Goal: Find specific page/section: Find specific page/section

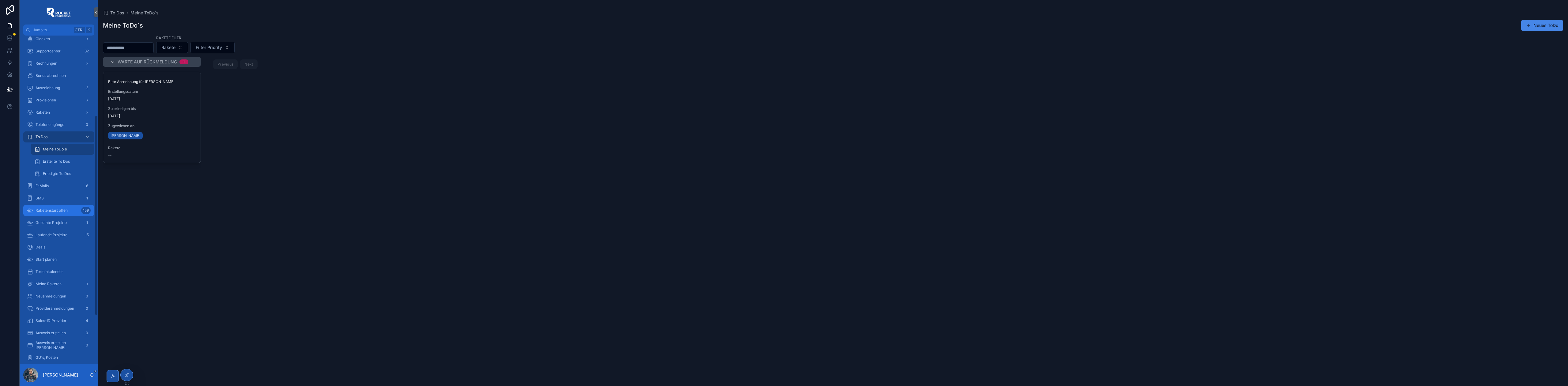
scroll to position [163, 0]
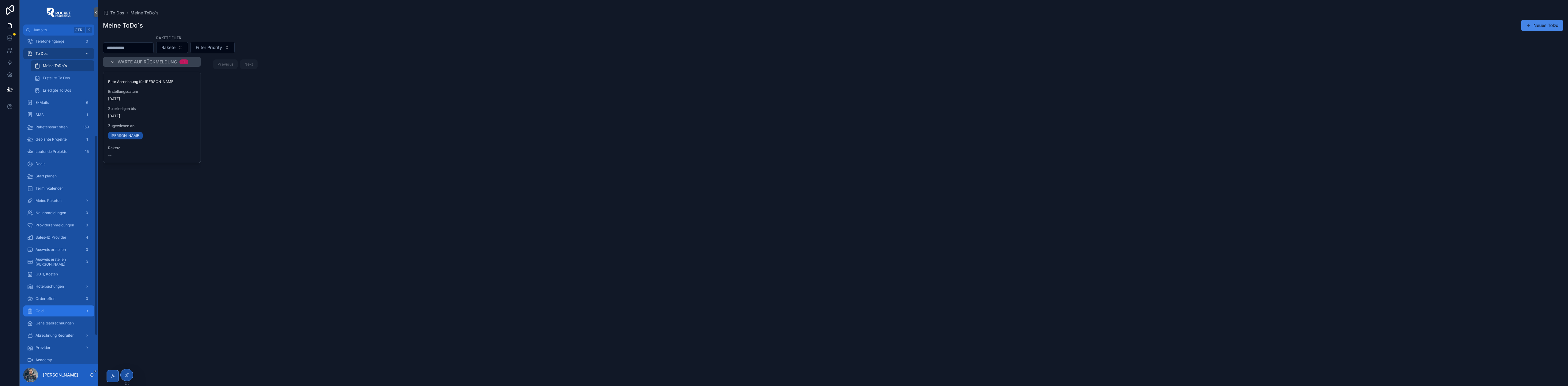
click at [53, 314] on div "Geld" at bounding box center [58, 311] width 64 height 10
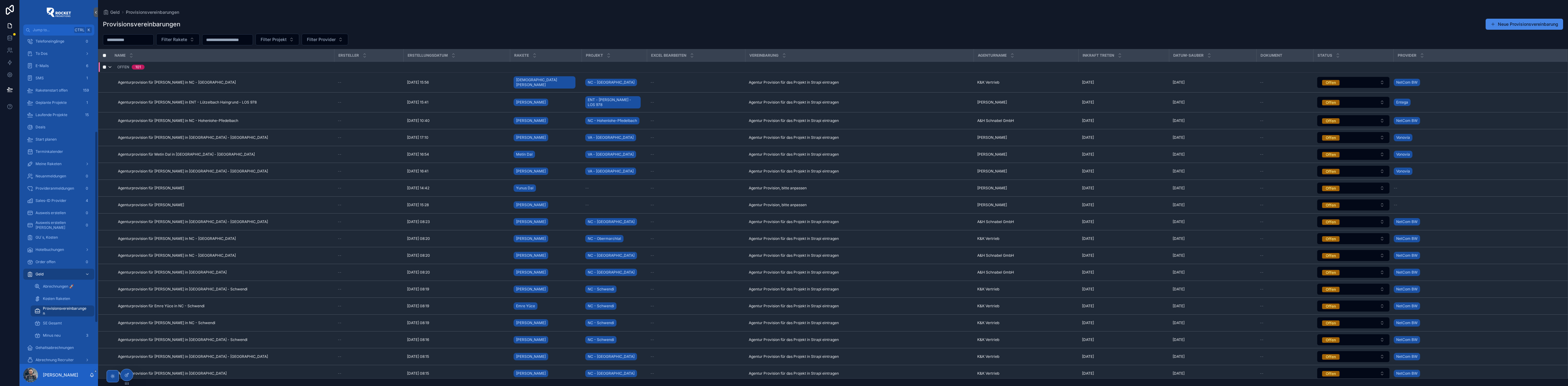
click at [111, 68] on icon "scrollable content" at bounding box center [110, 67] width 5 height 5
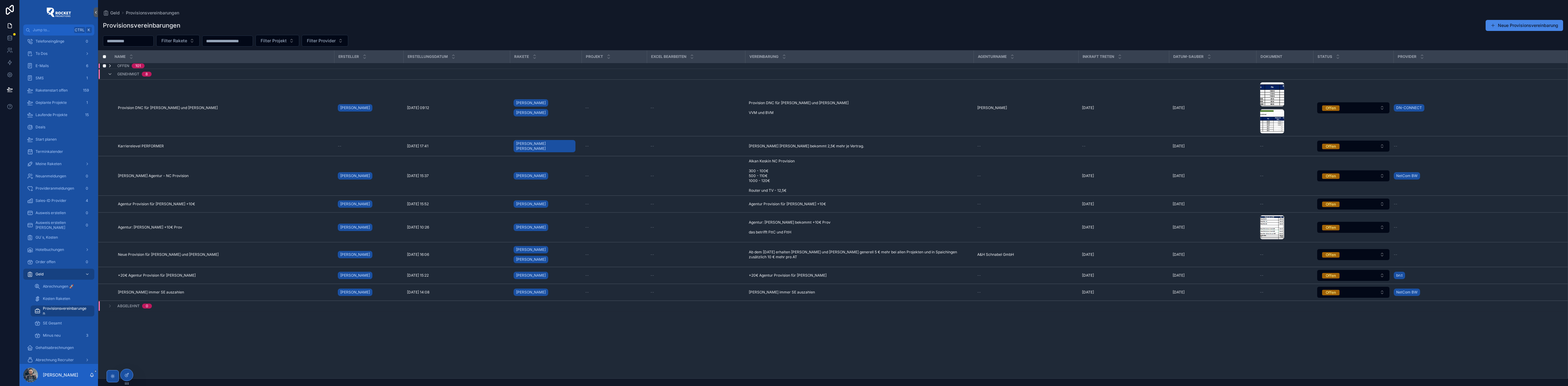
click at [110, 65] on icon "scrollable content" at bounding box center [110, 66] width 5 height 5
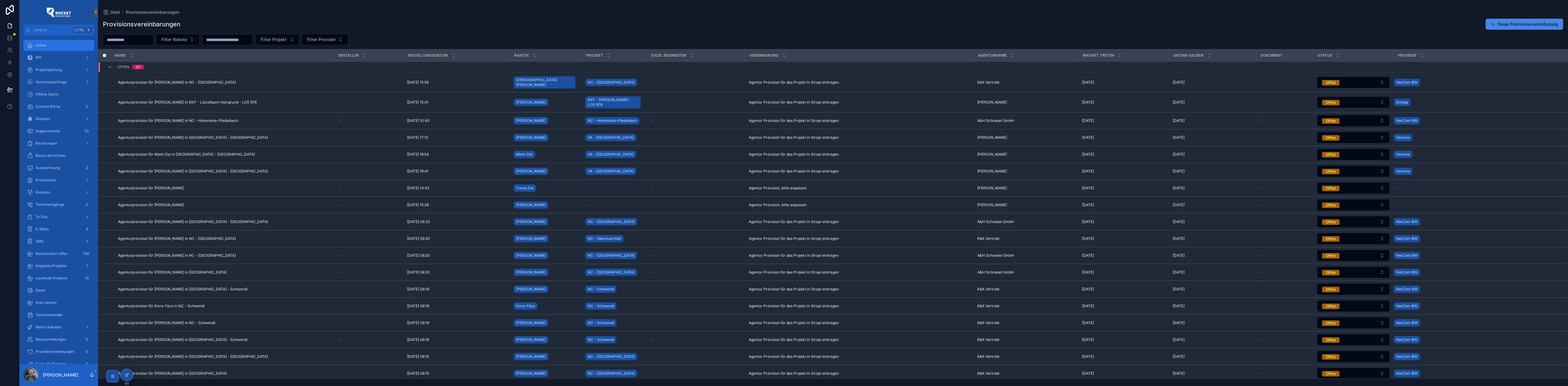
click at [48, 46] on div "Home" at bounding box center [58, 45] width 64 height 10
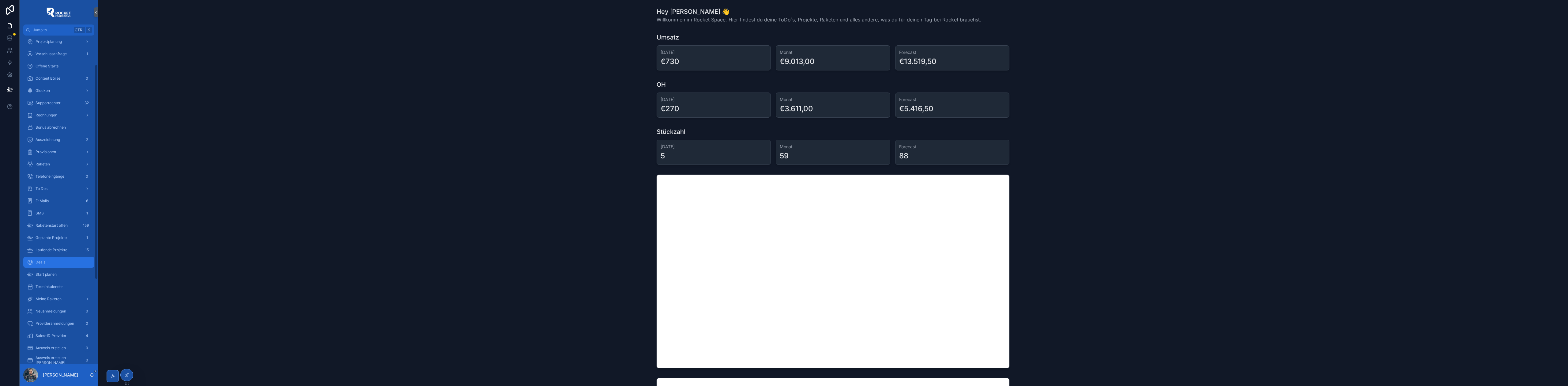
scroll to position [109, 0]
click at [52, 325] on div "Geld" at bounding box center [58, 328] width 64 height 10
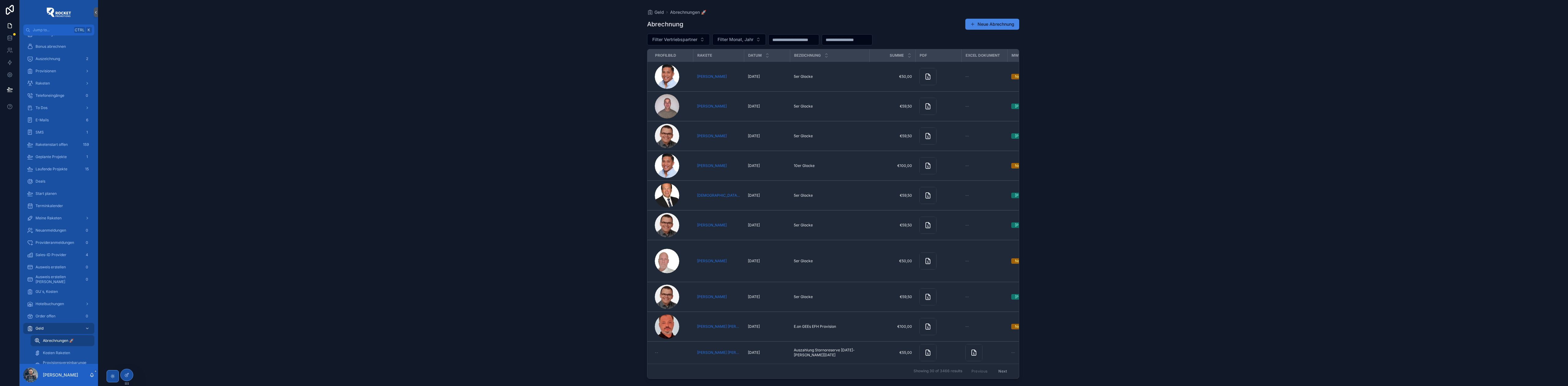
scroll to position [163, 0]
